Goal: Task Accomplishment & Management: Manage account settings

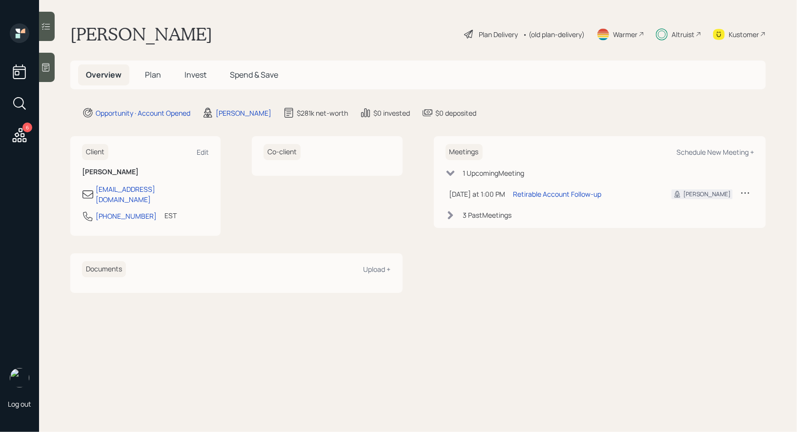
click at [151, 72] on span "Plan" at bounding box center [153, 74] width 16 height 11
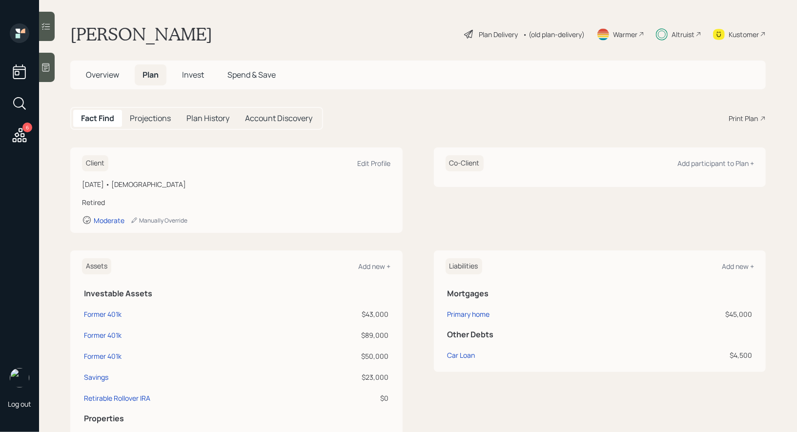
click at [486, 35] on div "Plan Delivery" at bounding box center [498, 34] width 39 height 10
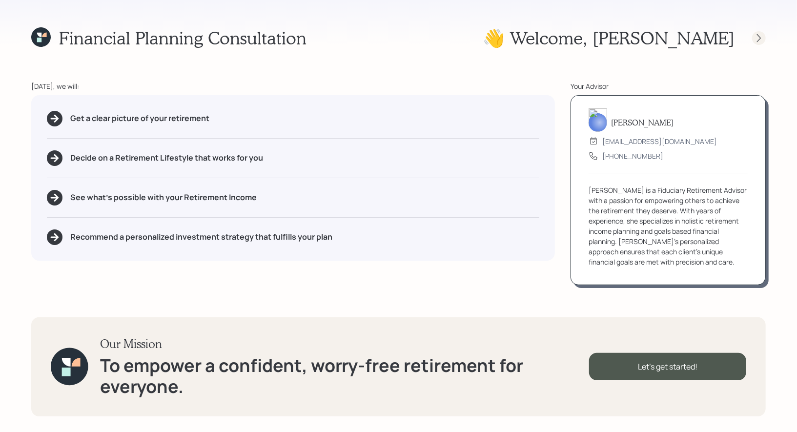
click at [760, 38] on icon at bounding box center [760, 38] width 10 height 10
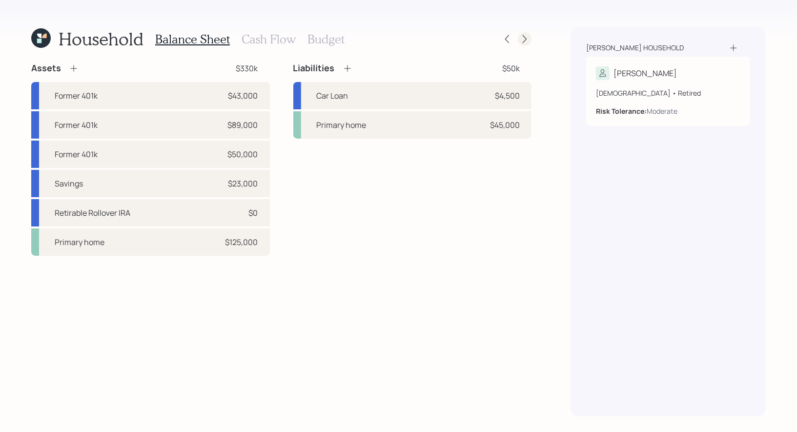
click at [526, 39] on icon at bounding box center [525, 39] width 4 height 8
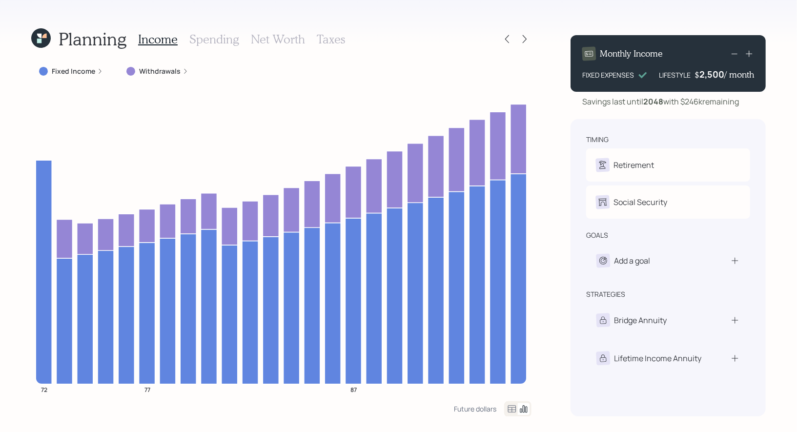
click at [42, 35] on icon at bounding box center [39, 36] width 4 height 4
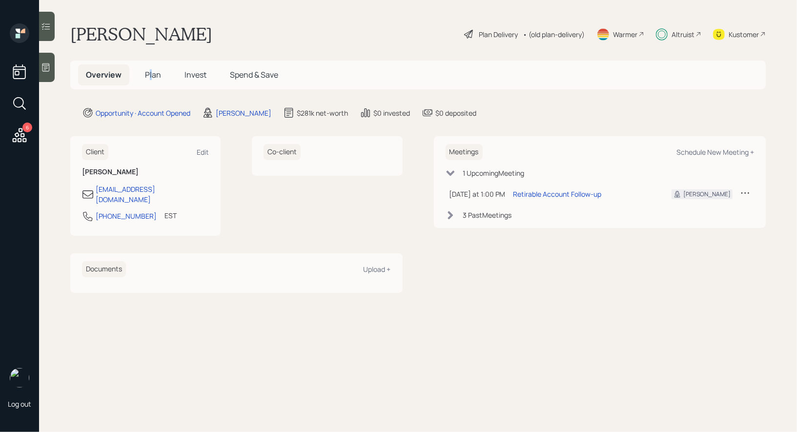
click at [150, 76] on span "Plan" at bounding box center [153, 74] width 16 height 11
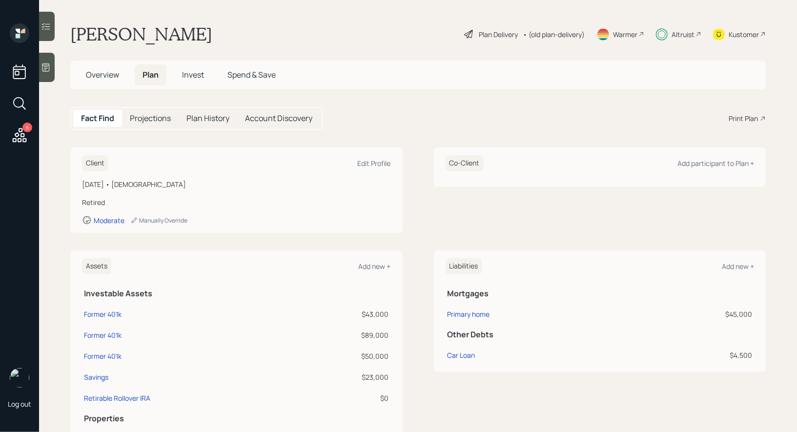
click at [197, 73] on span "Invest" at bounding box center [193, 74] width 22 height 11
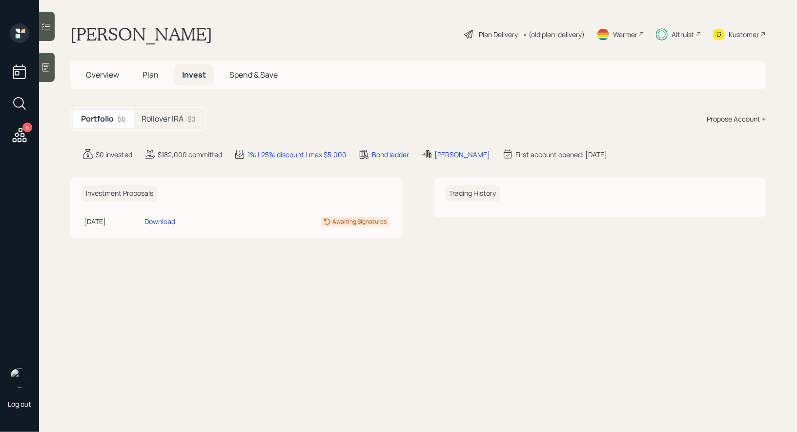
click at [172, 117] on h5 "Rollover IRA" at bounding box center [163, 118] width 42 height 9
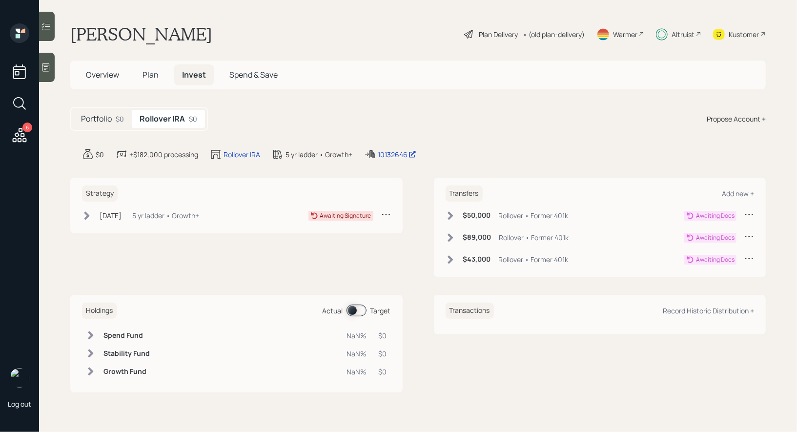
click at [152, 76] on span "Plan" at bounding box center [151, 74] width 16 height 11
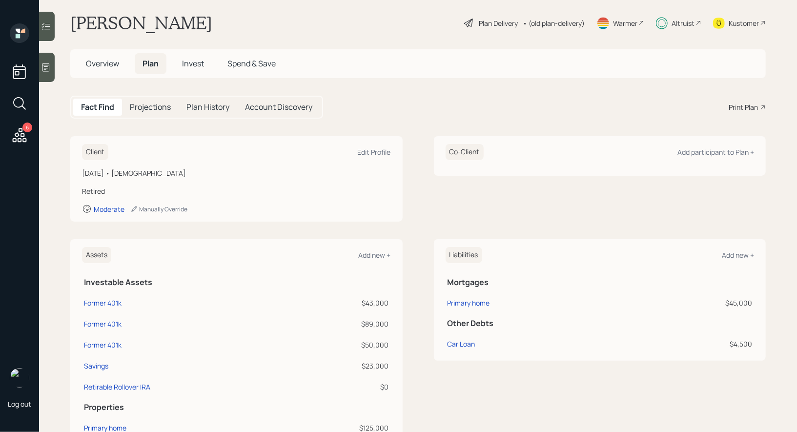
scroll to position [13, 0]
click at [101, 326] on div "Former 401k" at bounding box center [103, 322] width 38 height 10
select select "company_sponsored"
select select "balanced"
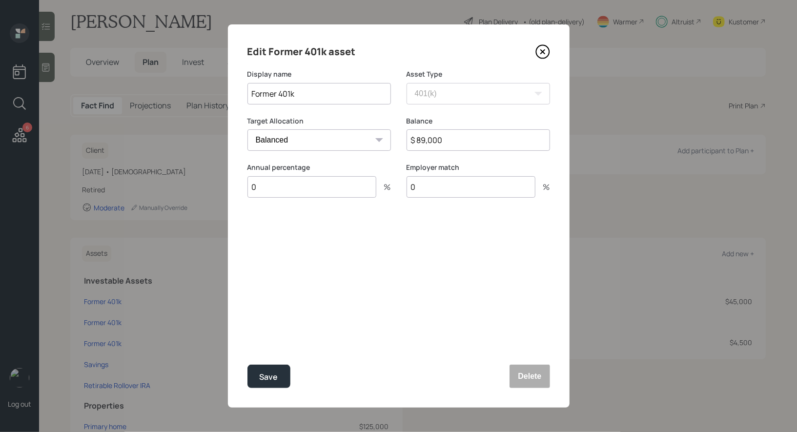
click at [347, 89] on input "Former 401k" at bounding box center [320, 93] width 144 height 21
type input "Former 401k / Paychex"
click at [270, 379] on div "Save" at bounding box center [269, 377] width 19 height 13
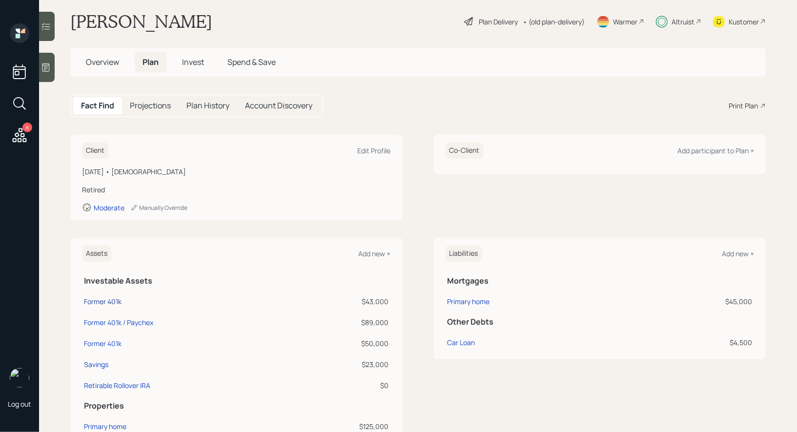
click at [105, 299] on div "Former 401k" at bounding box center [103, 301] width 38 height 10
select select "company_sponsored"
select select "balanced"
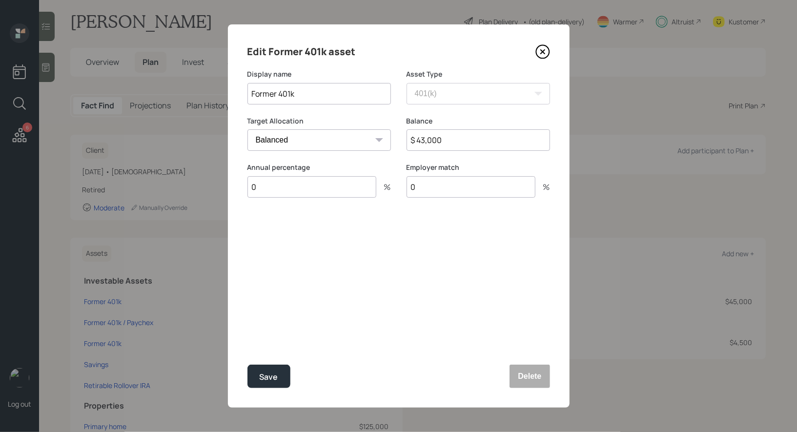
click at [336, 98] on input "Former 401k" at bounding box center [320, 93] width 144 height 21
type input "Former 401k / Inherited from Spouse"
click at [270, 382] on div "Save" at bounding box center [269, 377] width 19 height 13
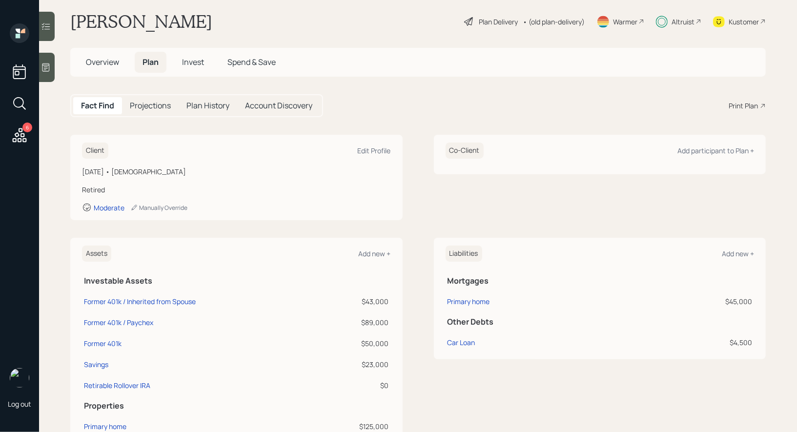
click at [193, 66] on span "Invest" at bounding box center [193, 62] width 22 height 11
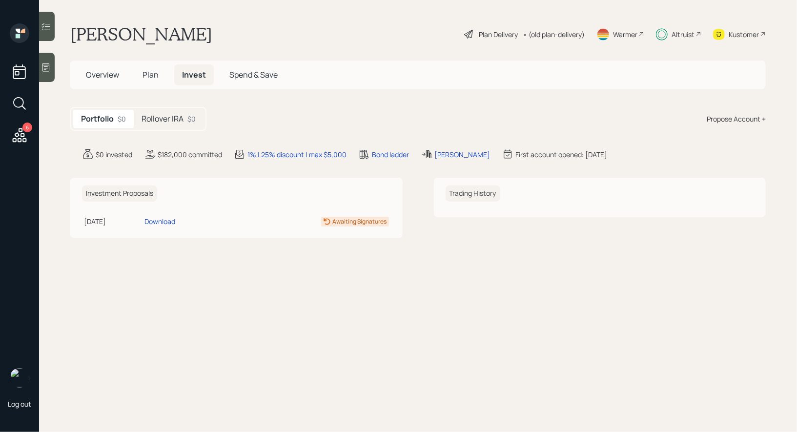
click at [153, 121] on h5 "Rollover IRA" at bounding box center [163, 118] width 42 height 9
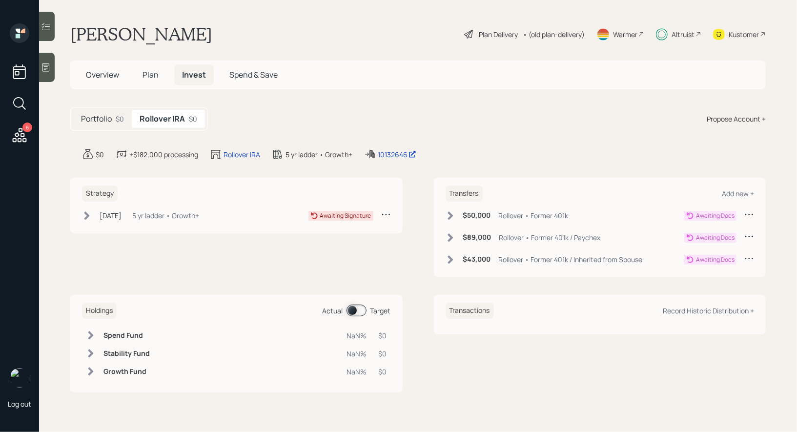
click at [152, 77] on span "Plan" at bounding box center [151, 74] width 16 height 11
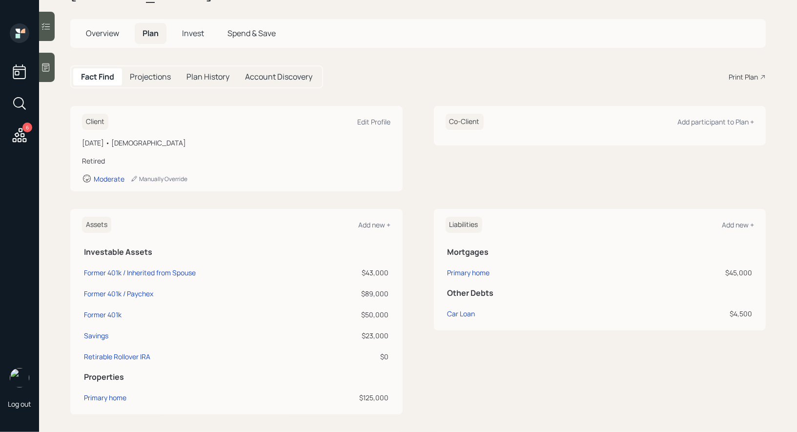
scroll to position [43, 0]
click at [103, 309] on div "Former 401k" at bounding box center [103, 313] width 38 height 10
select select "company_sponsored"
select select "balanced"
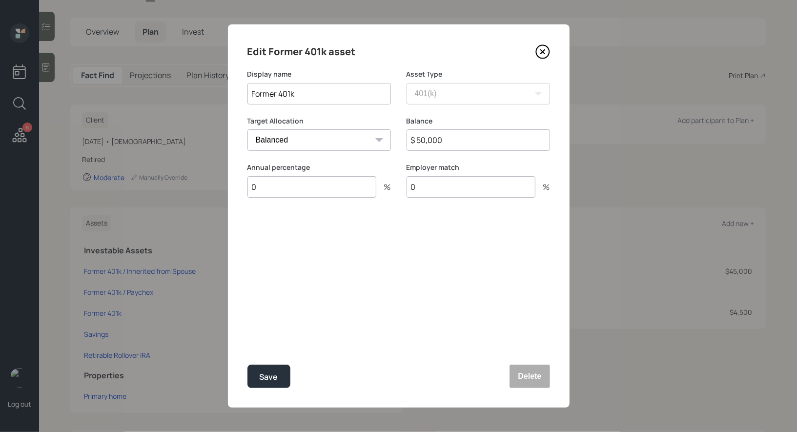
click at [316, 96] on input "Former 401k" at bounding box center [320, 93] width 144 height 21
type input "Former 401k / John Hancock"
click at [271, 378] on div "Save" at bounding box center [269, 377] width 19 height 13
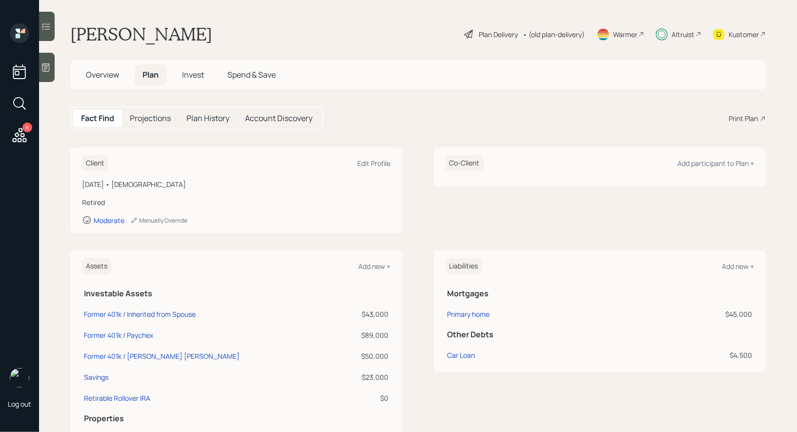
click at [197, 71] on span "Invest" at bounding box center [193, 74] width 22 height 11
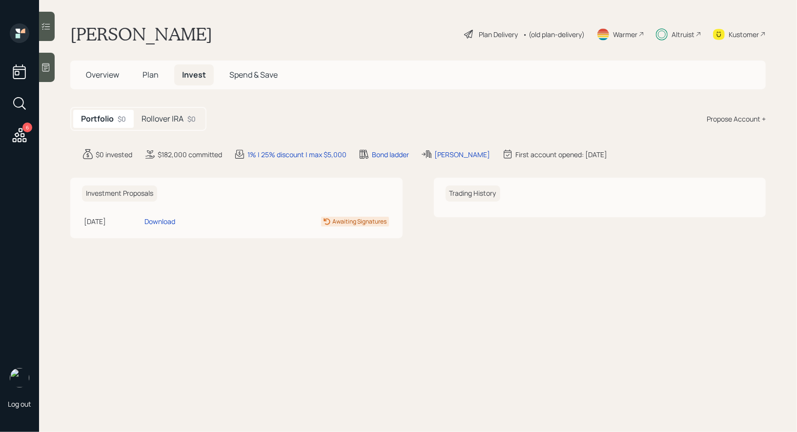
click at [170, 111] on div "Rollover IRA $0" at bounding box center [169, 119] width 70 height 18
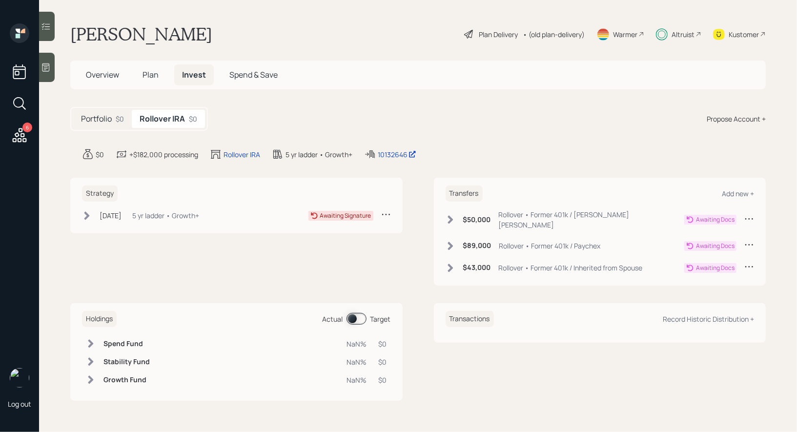
click at [451, 242] on icon at bounding box center [450, 246] width 5 height 8
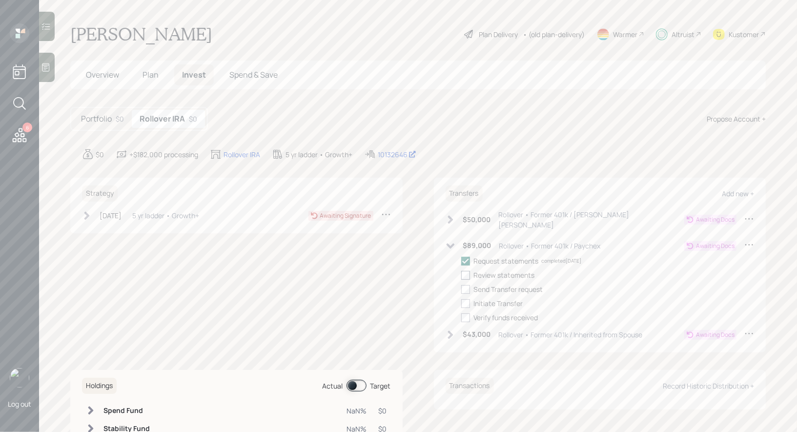
click at [467, 271] on div at bounding box center [466, 275] width 9 height 9
click at [462, 275] on input "checkbox" at bounding box center [461, 275] width 0 height 0
checkbox input "true"
click at [467, 285] on div at bounding box center [466, 289] width 9 height 9
click at [462, 289] on input "checkbox" at bounding box center [461, 289] width 0 height 0
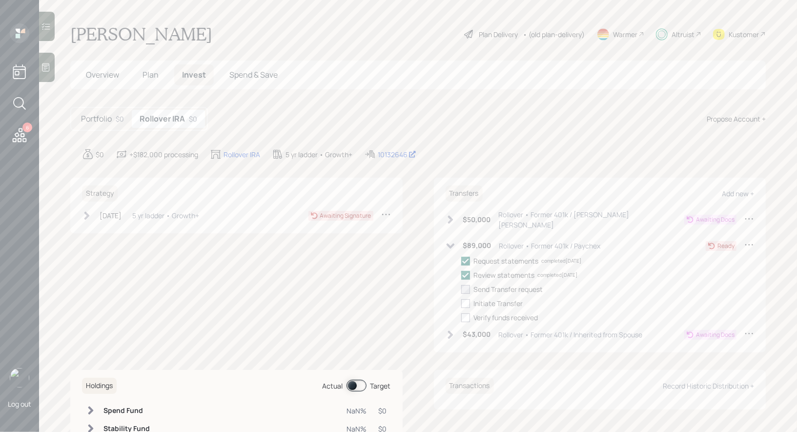
checkbox input "true"
click at [466, 299] on div at bounding box center [466, 303] width 9 height 9
click at [462, 303] on input "checkbox" at bounding box center [461, 303] width 0 height 0
checkbox input "true"
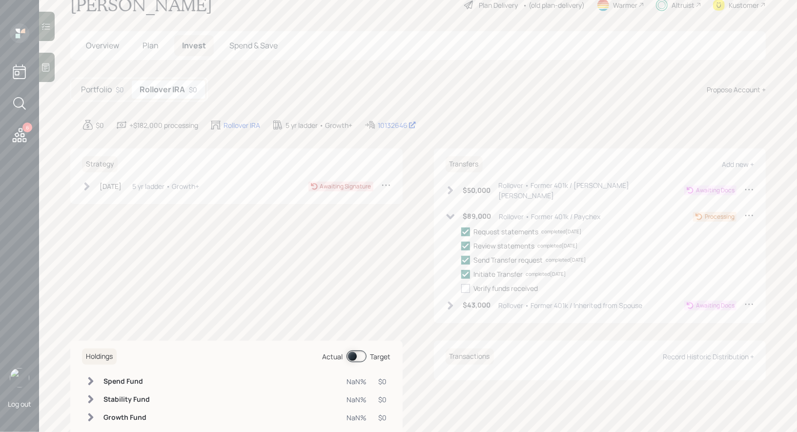
scroll to position [30, 0]
click at [86, 181] on icon at bounding box center [87, 186] width 10 height 10
click at [102, 47] on span "Overview" at bounding box center [102, 44] width 33 height 11
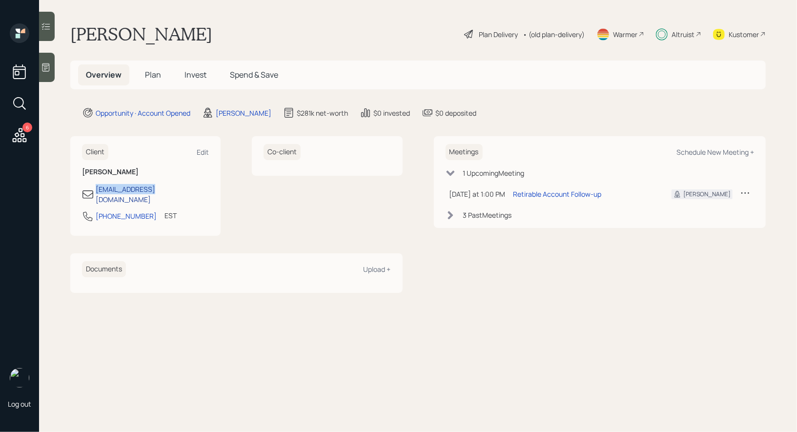
drag, startPoint x: 156, startPoint y: 191, endPoint x: 97, endPoint y: 191, distance: 59.6
click at [97, 191] on div "raz1953@aol.com" at bounding box center [145, 194] width 127 height 21
copy div "raz1953@aol.com"
click at [191, 78] on span "Invest" at bounding box center [196, 74] width 22 height 11
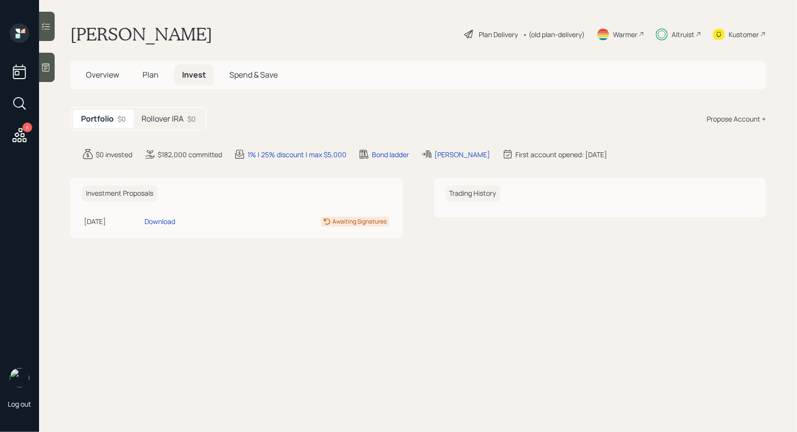
click at [160, 116] on h5 "Rollover IRA" at bounding box center [163, 118] width 42 height 9
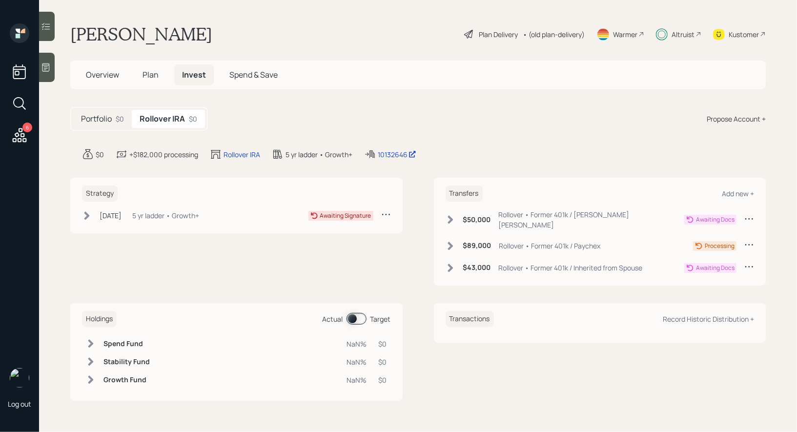
click at [152, 74] on span "Plan" at bounding box center [151, 74] width 16 height 11
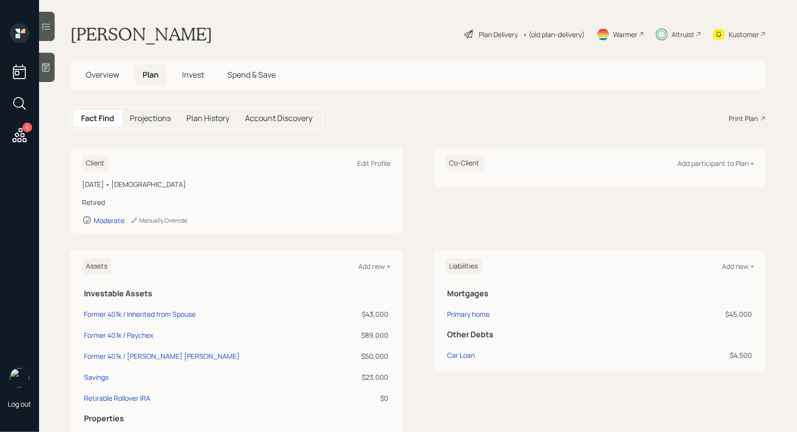
click at [193, 74] on span "Invest" at bounding box center [193, 74] width 22 height 11
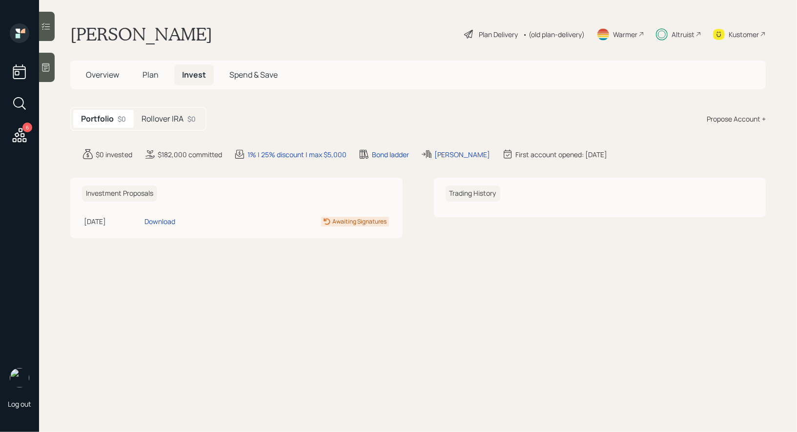
click at [162, 123] on h5 "Rollover IRA" at bounding box center [163, 118] width 42 height 9
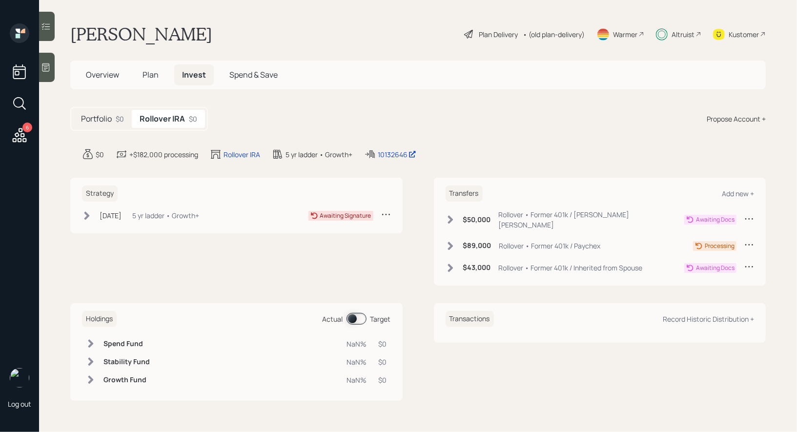
click at [95, 73] on span "Overview" at bounding box center [102, 74] width 33 height 11
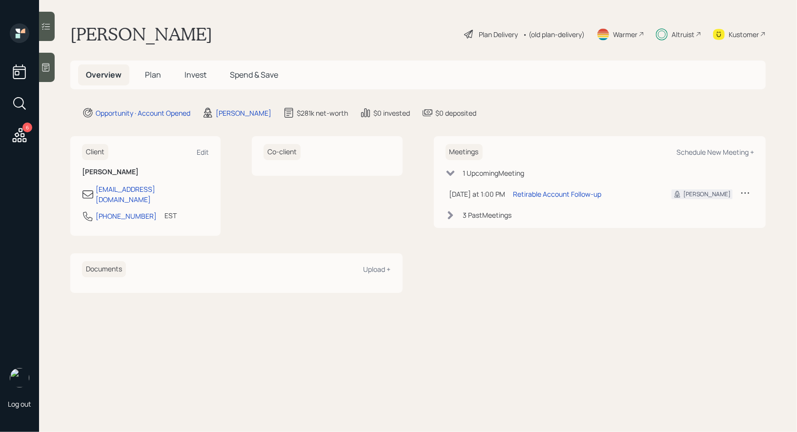
click at [152, 72] on span "Plan" at bounding box center [153, 74] width 16 height 11
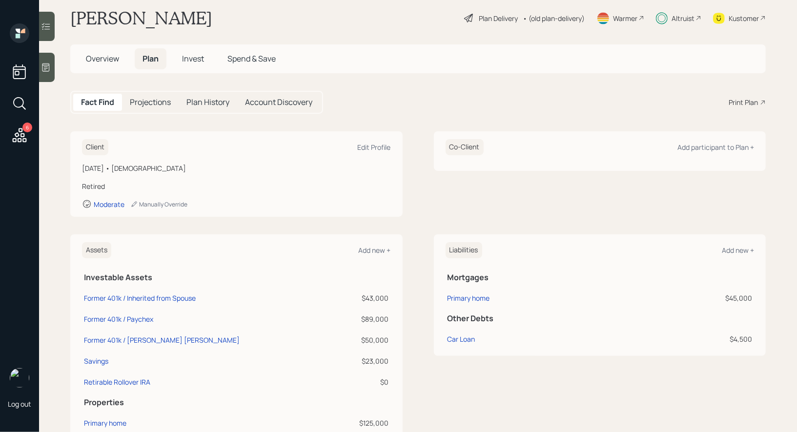
scroll to position [17, 0]
click at [112, 337] on div "Former 401k / John Hancock" at bounding box center [162, 340] width 156 height 10
select select "company_sponsored"
select select "balanced"
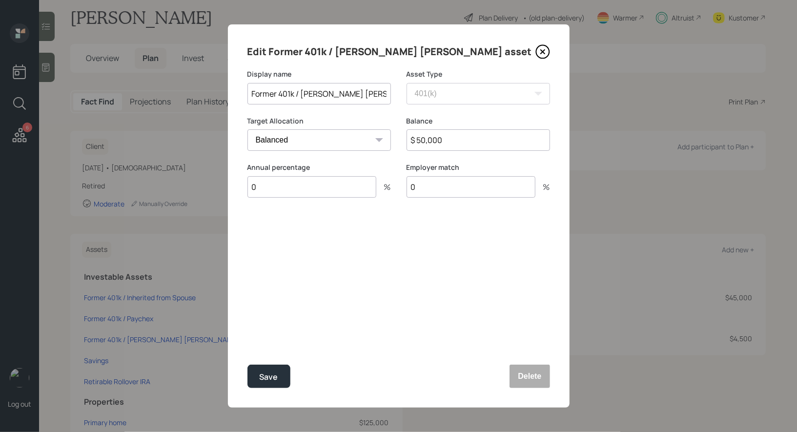
click at [541, 53] on icon at bounding box center [543, 52] width 4 height 4
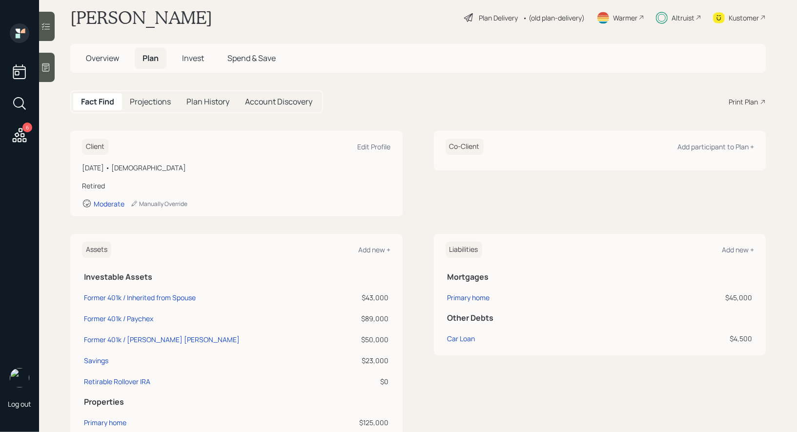
click at [193, 57] on span "Invest" at bounding box center [193, 58] width 22 height 11
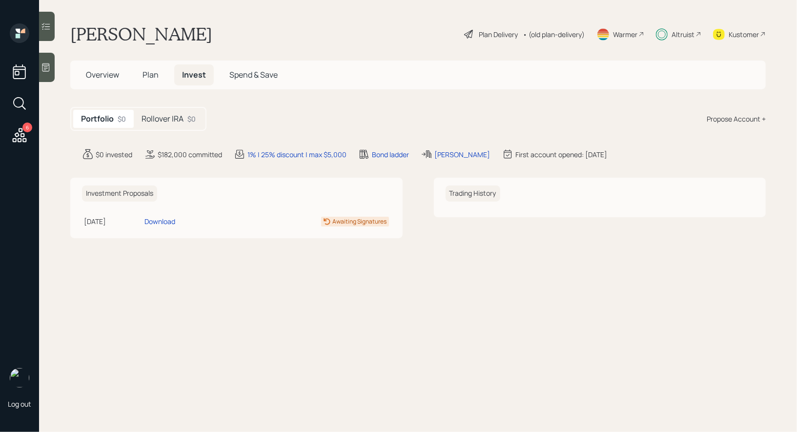
click at [159, 114] on h5 "Rollover IRA" at bounding box center [163, 118] width 42 height 9
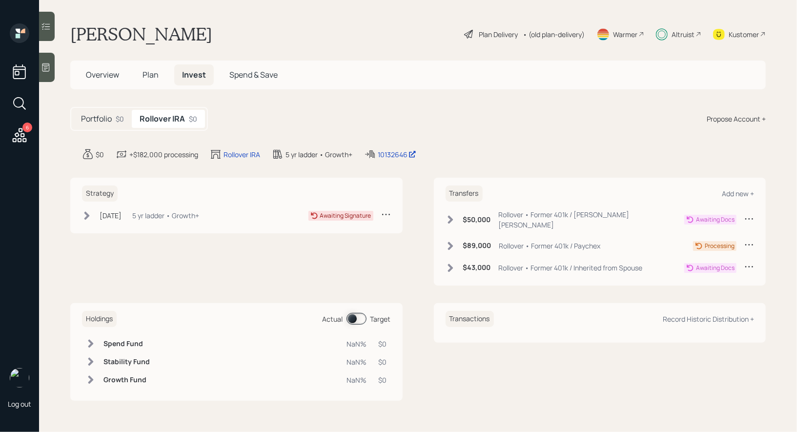
click at [452, 215] on icon at bounding box center [451, 220] width 10 height 10
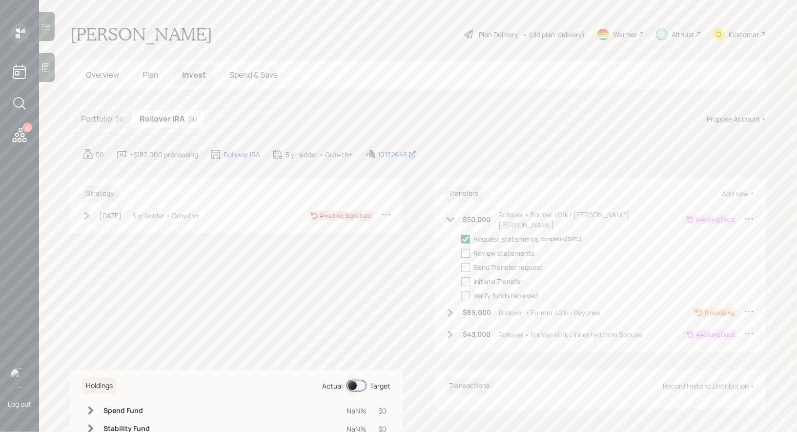
click at [464, 249] on div at bounding box center [466, 253] width 9 height 9
click at [462, 253] on input "checkbox" at bounding box center [461, 253] width 0 height 0
checkbox input "true"
click at [464, 263] on div at bounding box center [466, 267] width 9 height 9
click at [462, 267] on input "checkbox" at bounding box center [461, 267] width 0 height 0
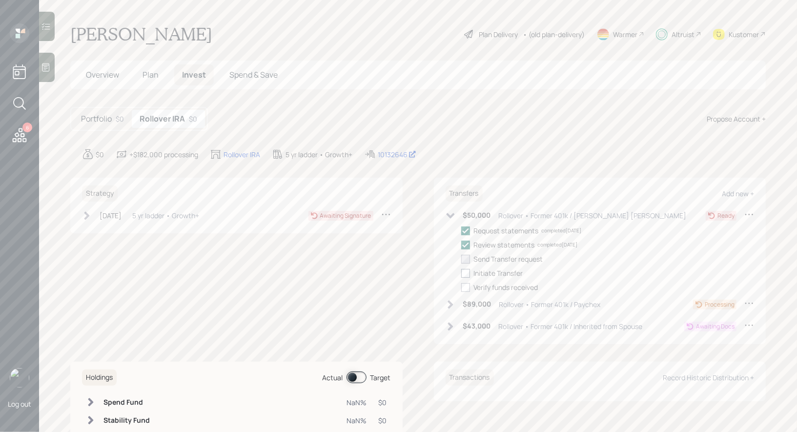
checkbox input "true"
click at [467, 273] on div at bounding box center [466, 273] width 9 height 9
click at [462, 273] on input "checkbox" at bounding box center [461, 273] width 0 height 0
checkbox input "true"
click at [483, 37] on div "Plan Delivery" at bounding box center [498, 34] width 39 height 10
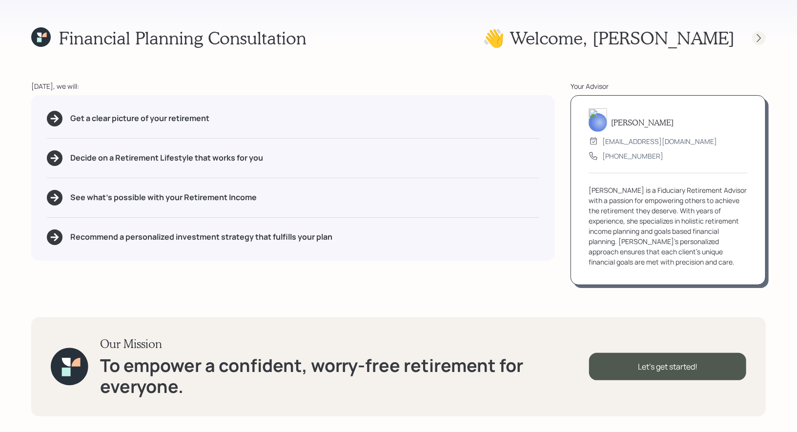
click at [756, 39] on icon at bounding box center [760, 38] width 10 height 10
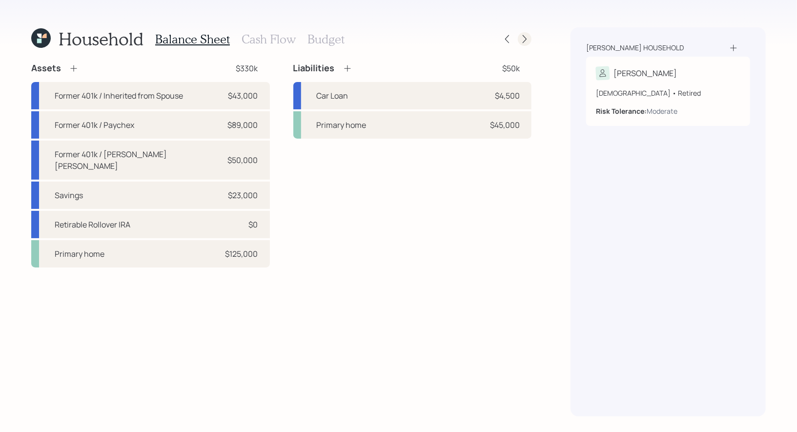
click at [525, 35] on icon at bounding box center [525, 39] width 10 height 10
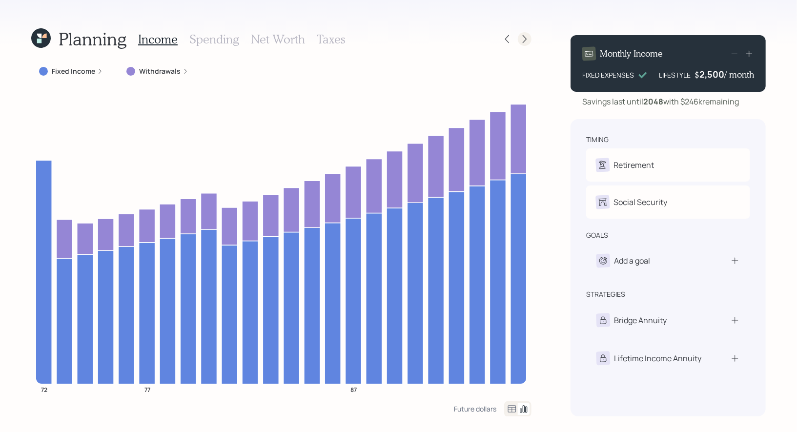
click at [521, 42] on icon at bounding box center [525, 39] width 10 height 10
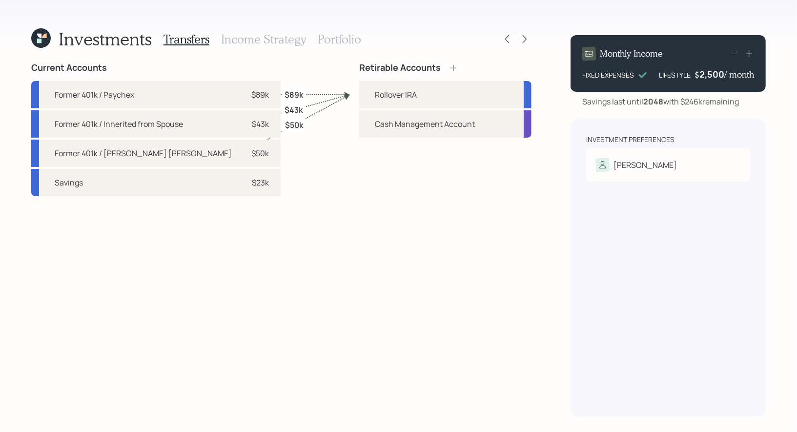
click at [340, 39] on h3 "Portfolio" at bounding box center [339, 39] width 43 height 14
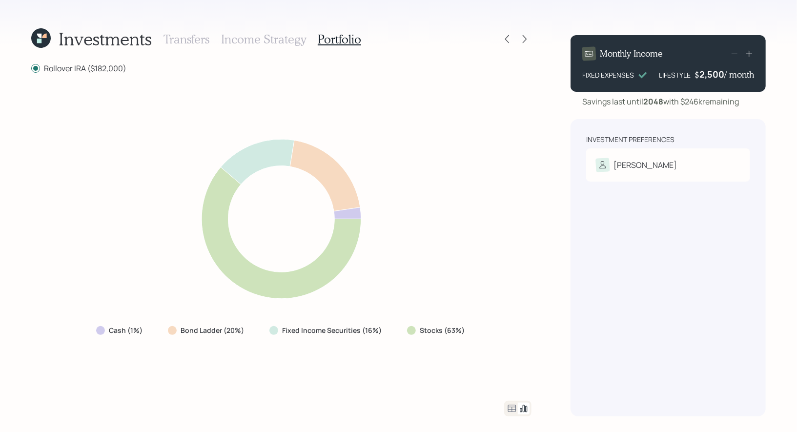
click at [41, 35] on icon at bounding box center [39, 36] width 4 height 4
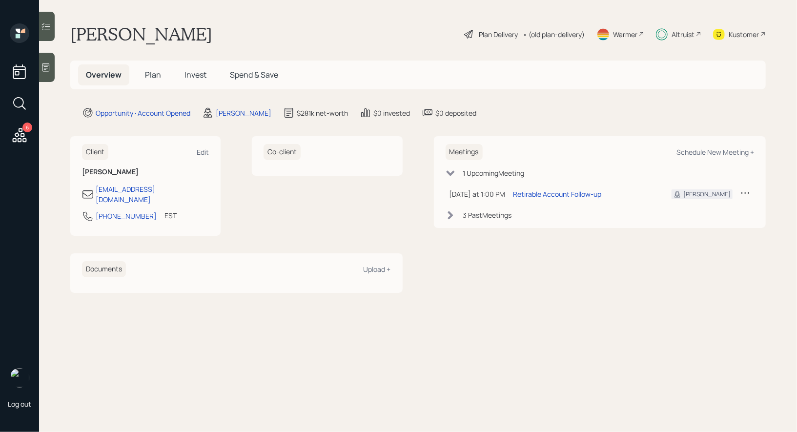
click at [487, 34] on div "Plan Delivery" at bounding box center [498, 34] width 39 height 10
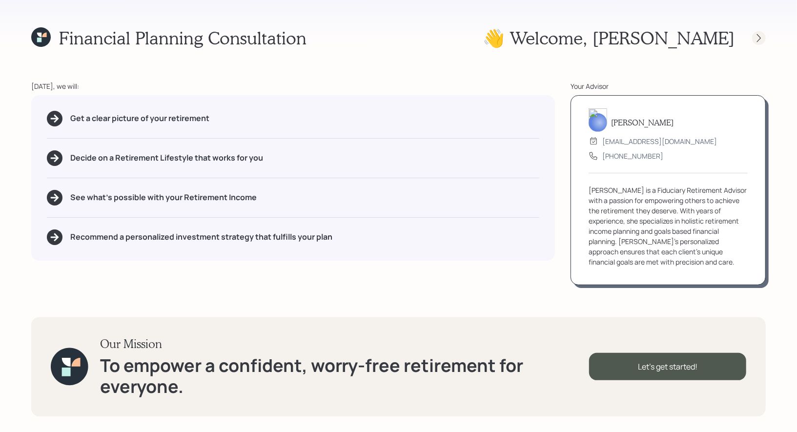
click at [756, 39] on icon at bounding box center [760, 38] width 10 height 10
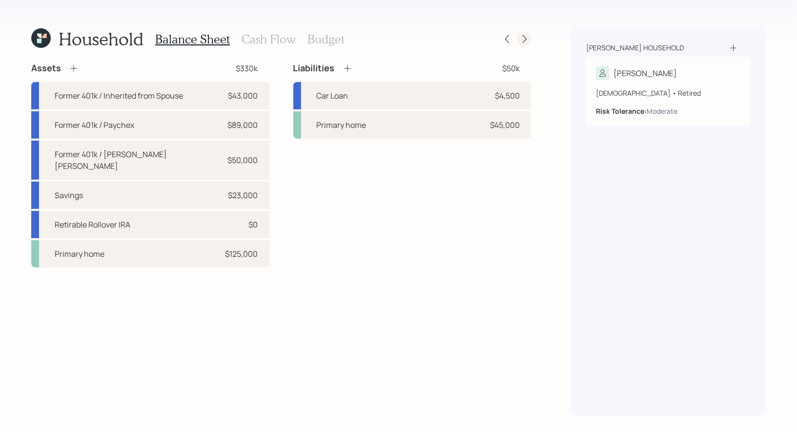
click at [524, 39] on icon at bounding box center [525, 39] width 10 height 10
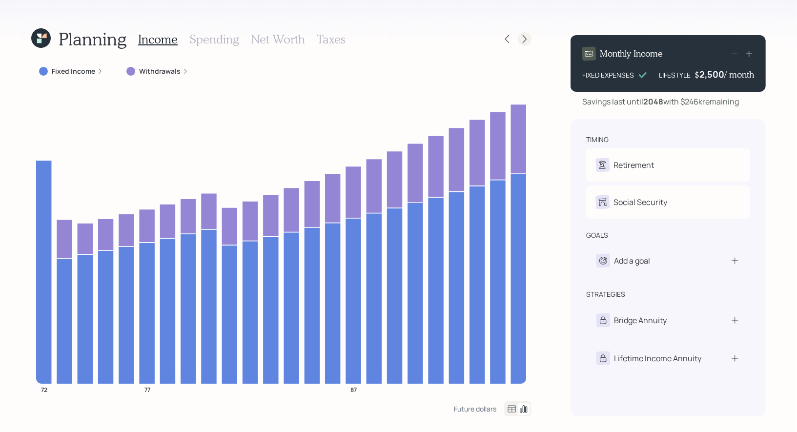
click at [526, 40] on icon at bounding box center [525, 39] width 4 height 8
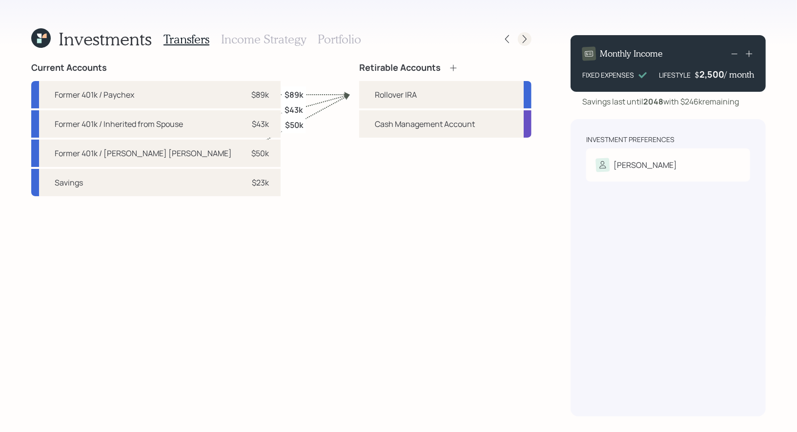
click at [524, 41] on icon at bounding box center [525, 39] width 10 height 10
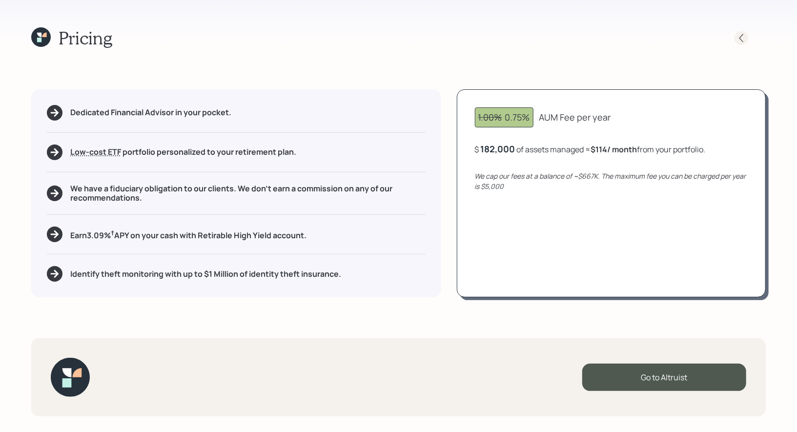
click at [741, 42] on icon at bounding box center [742, 38] width 10 height 10
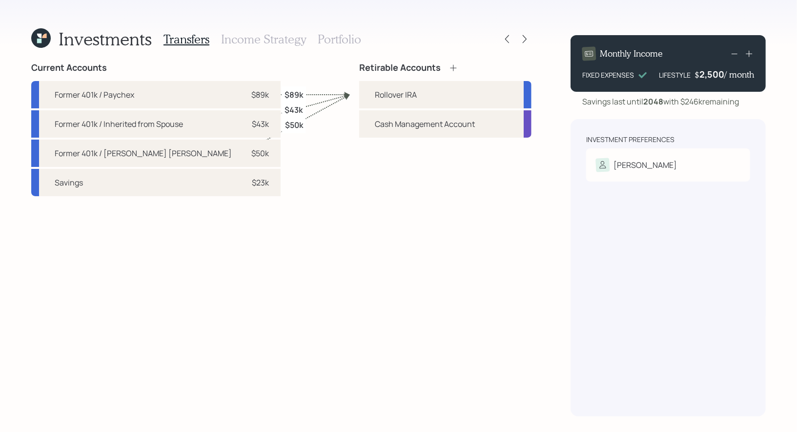
click at [336, 37] on h3 "Portfolio" at bounding box center [339, 39] width 43 height 14
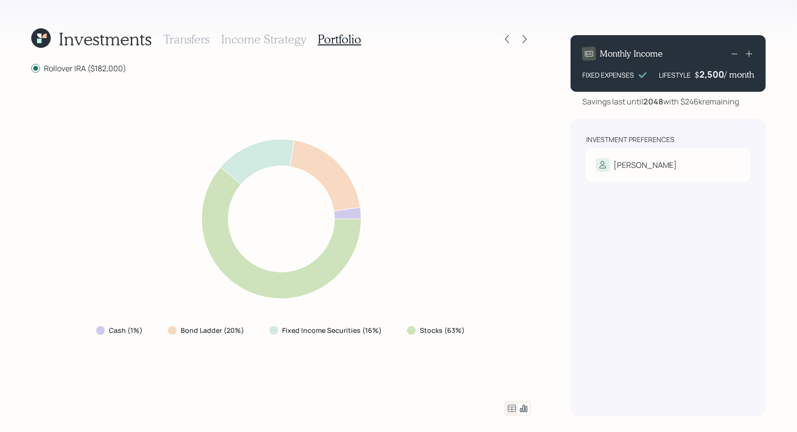
click at [44, 37] on icon at bounding box center [44, 36] width 4 height 4
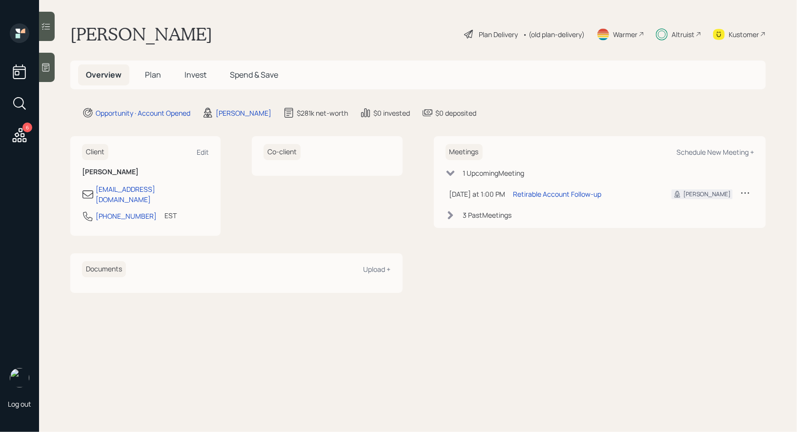
click at [198, 70] on span "Invest" at bounding box center [196, 74] width 22 height 11
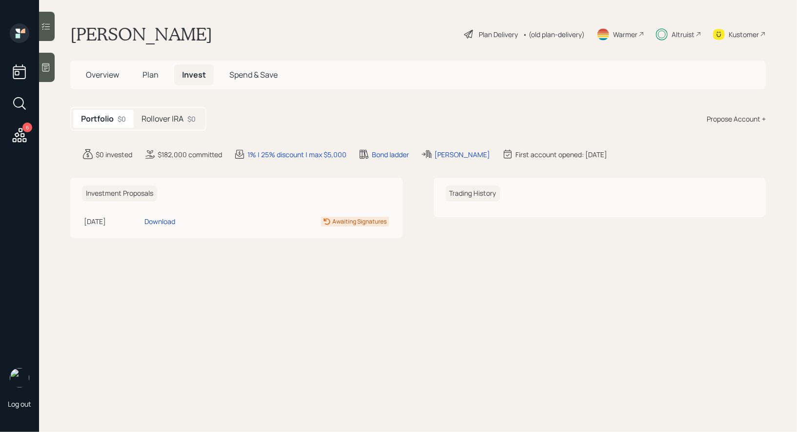
click at [173, 118] on h5 "Rollover IRA" at bounding box center [163, 118] width 42 height 9
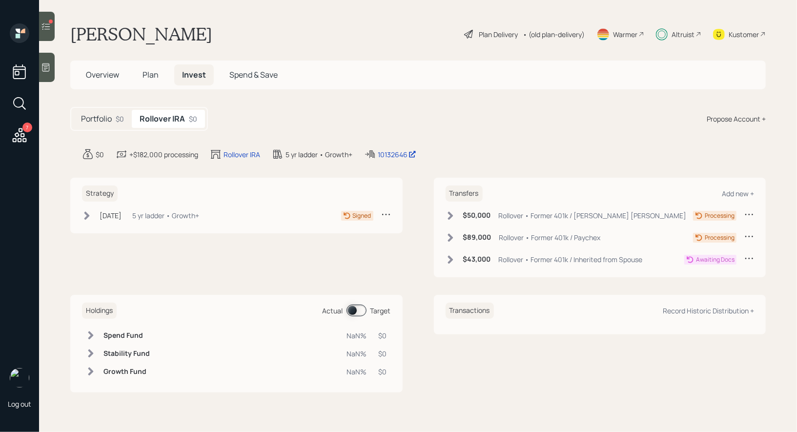
click at [87, 215] on icon at bounding box center [86, 215] width 5 height 8
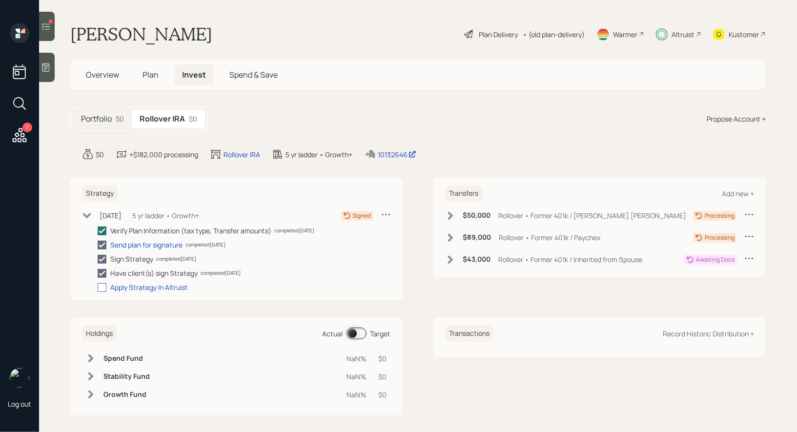
click at [101, 285] on div at bounding box center [102, 287] width 9 height 9
click at [98, 287] on input "checkbox" at bounding box center [97, 287] width 0 height 0
checkbox input "true"
click at [46, 27] on icon at bounding box center [46, 26] width 8 height 7
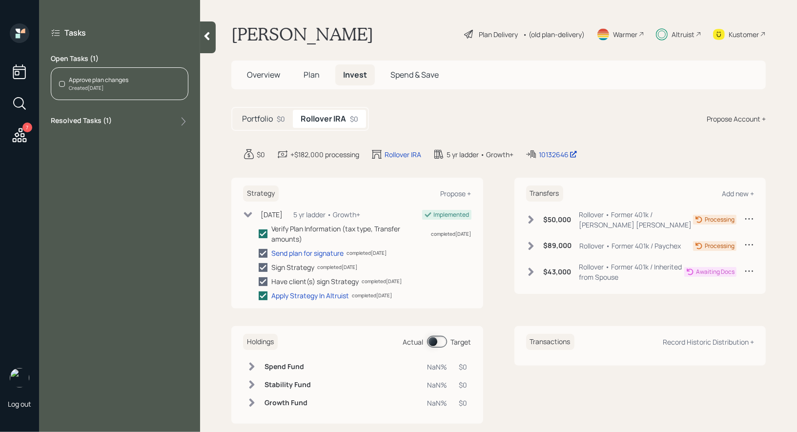
click at [133, 82] on div "Approve plan changes Created Today" at bounding box center [120, 83] width 138 height 33
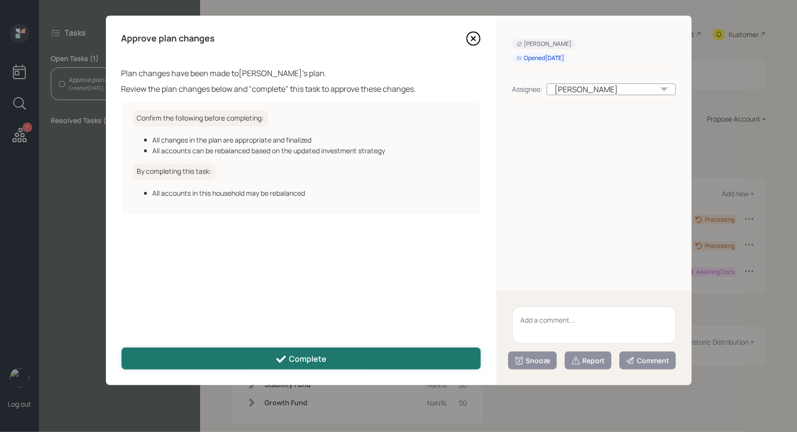
click at [274, 360] on button "Complete" at bounding box center [301, 359] width 359 height 22
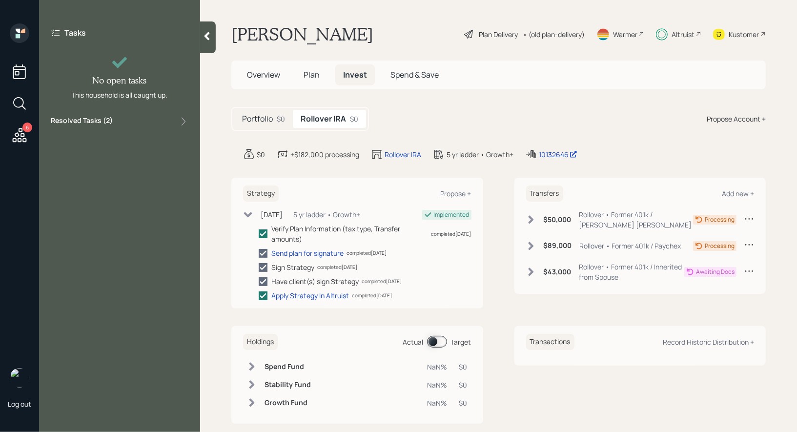
click at [208, 35] on icon at bounding box center [207, 36] width 10 height 10
